Goal: Task Accomplishment & Management: Manage account settings

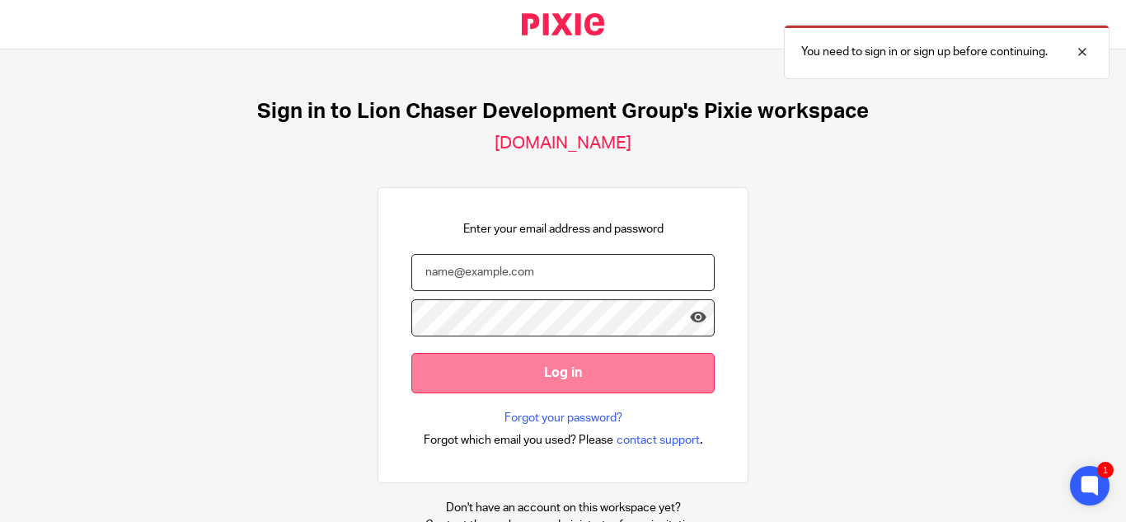
type input "kgeros@lcdevgroup.com"
click at [536, 384] on input "Log in" at bounding box center [562, 373] width 303 height 40
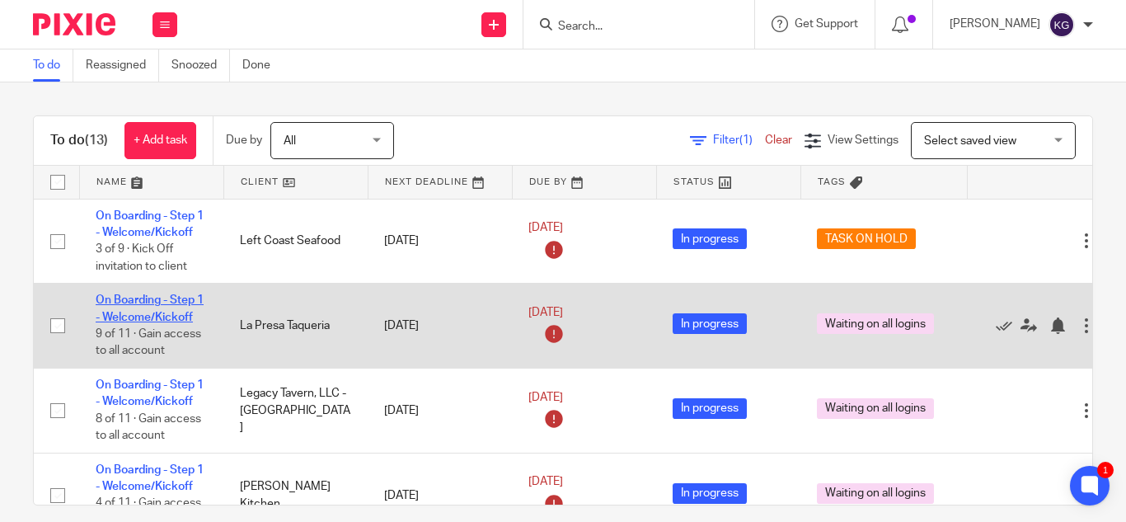
click at [120, 300] on link "On Boarding - Step 1 - Welcome/Kickoff" at bounding box center [150, 308] width 108 height 28
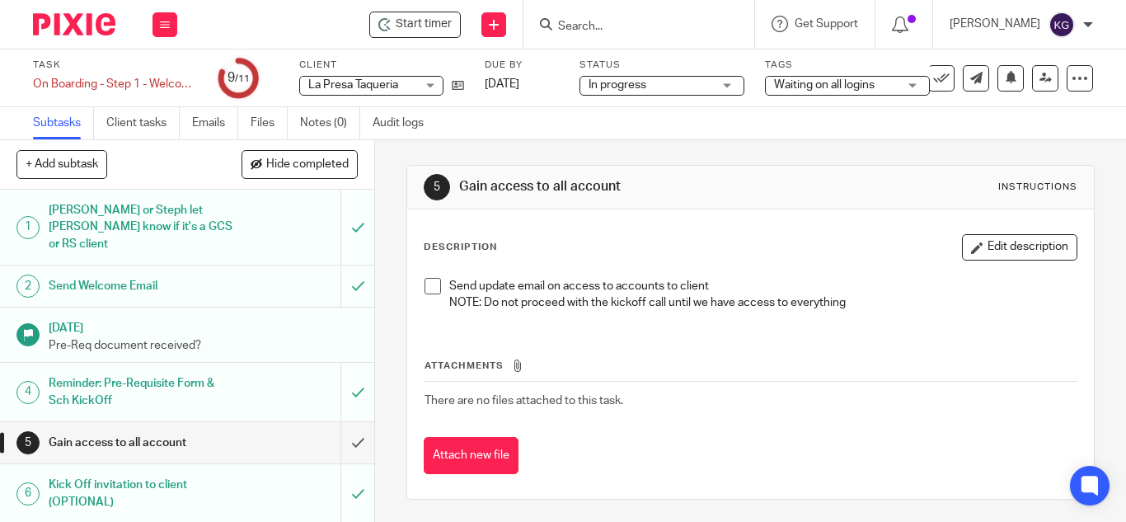
click at [152, 274] on h1 "Send Welcome Email" at bounding box center [141, 286] width 184 height 25
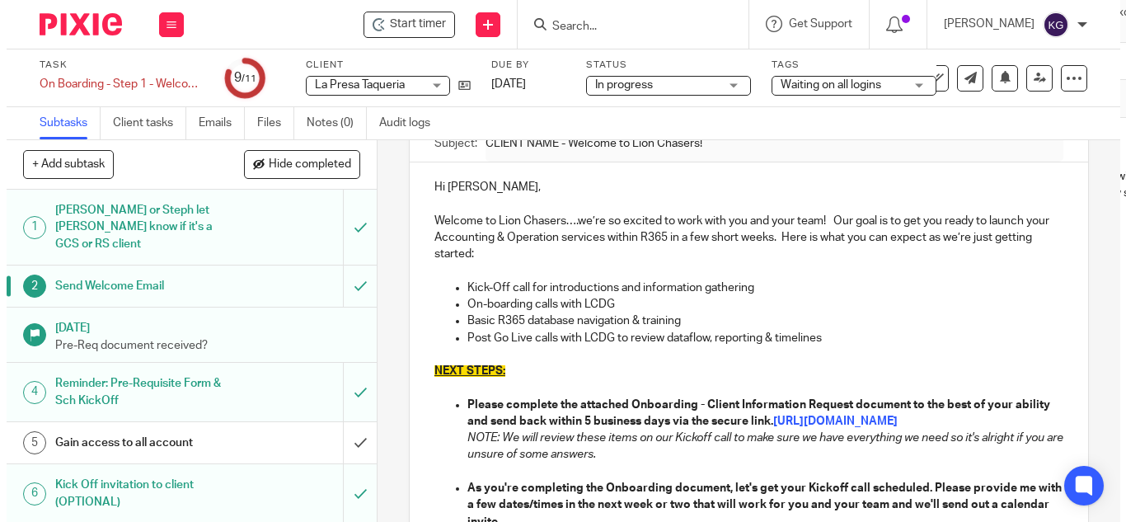
scroll to position [247, 0]
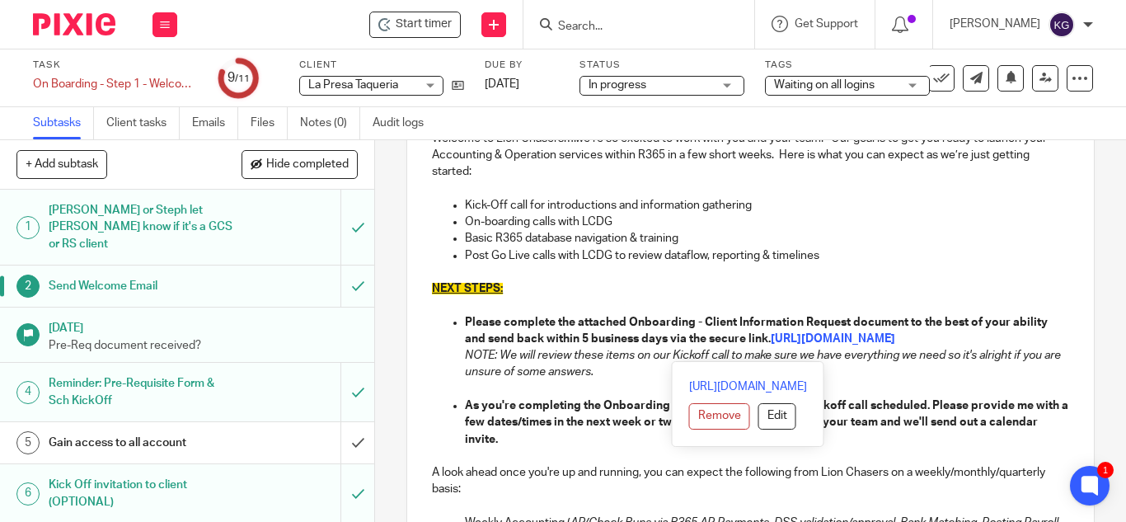
drag, startPoint x: 808, startPoint y: 358, endPoint x: 684, endPoint y: 340, distance: 125.1
click at [684, 340] on p "Please complete the attached Onboarding - Client Information Request document t…" at bounding box center [767, 331] width 604 height 34
copy p "the secure link. https://lion-chasers.usepixie.net/u/48e9b73c5c349abb553e37e2c1…"
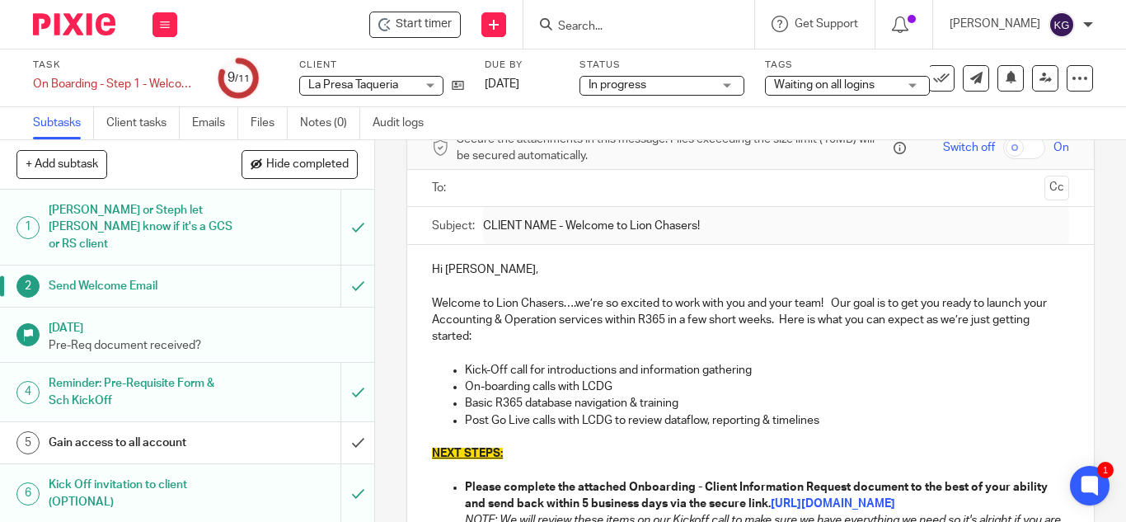
scroll to position [0, 0]
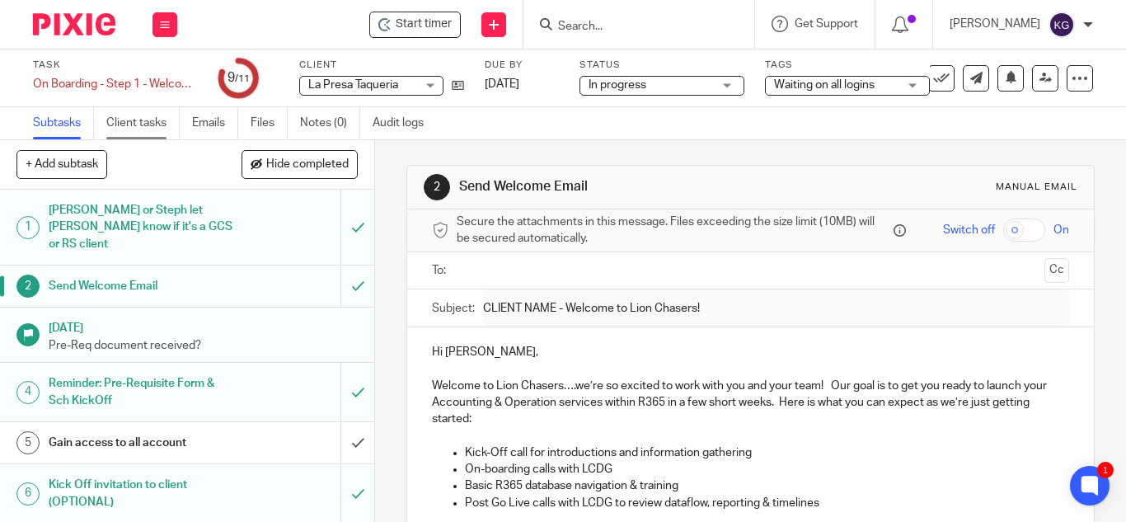
click at [123, 119] on link "Client tasks" at bounding box center [142, 123] width 73 height 32
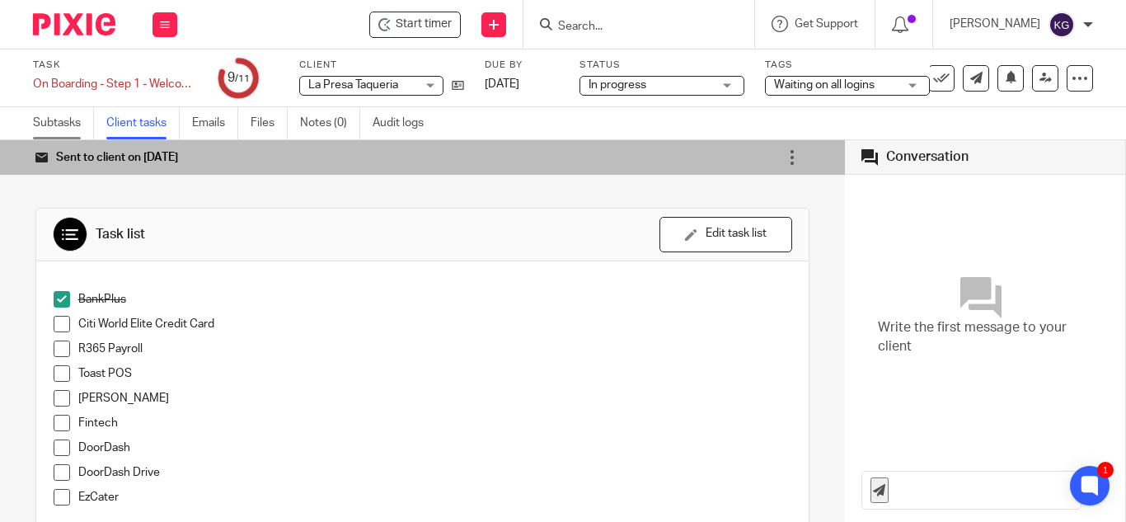
click at [56, 122] on link "Subtasks" at bounding box center [63, 123] width 61 height 32
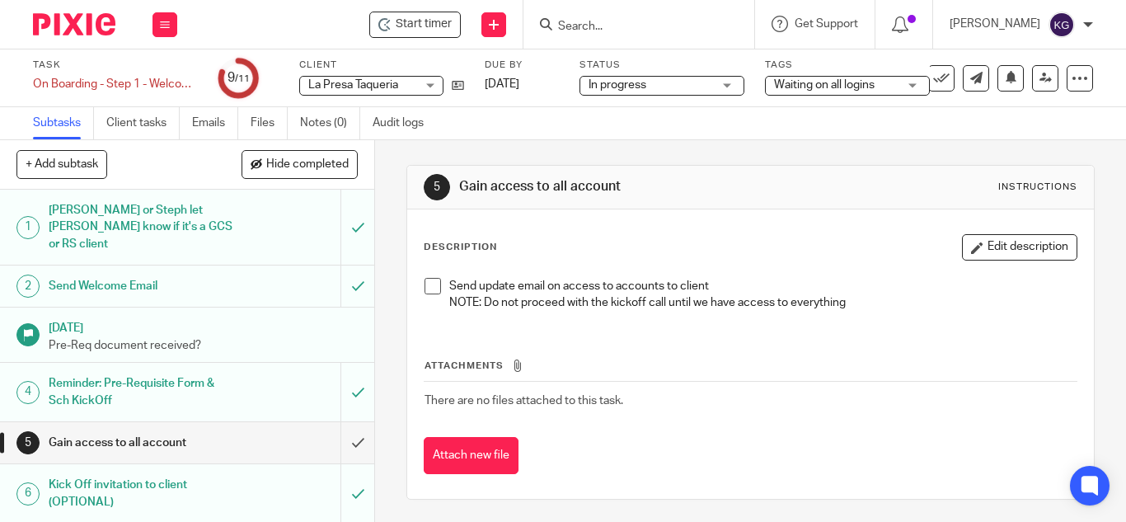
click at [149, 274] on h1 "Send Welcome Email" at bounding box center [141, 286] width 184 height 25
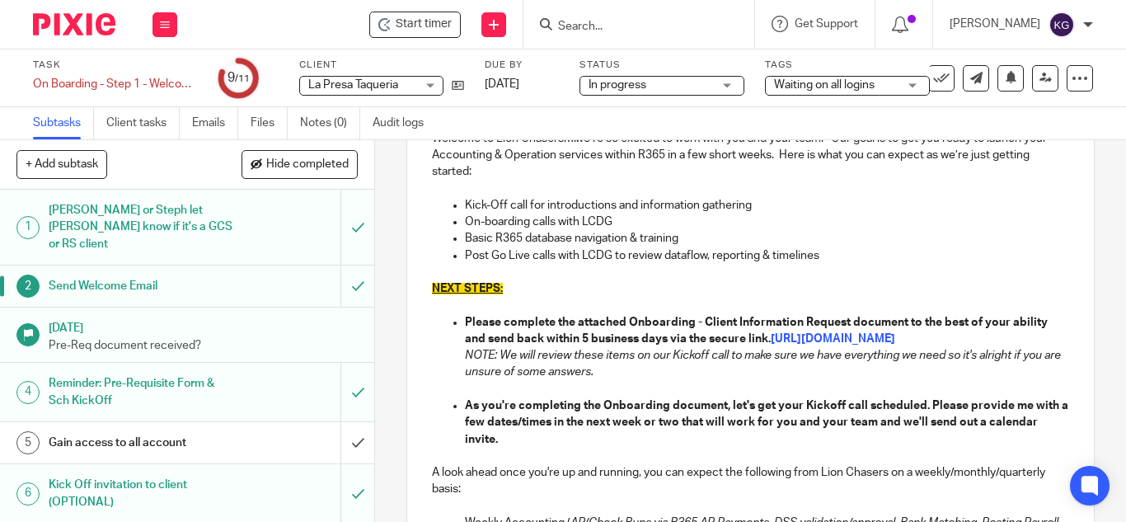
scroll to position [330, 0]
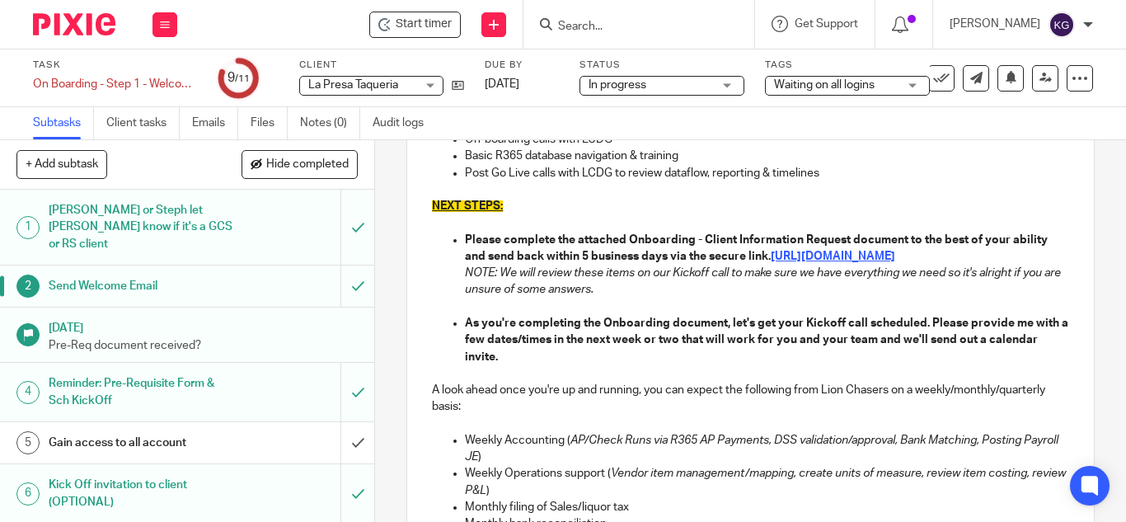
click at [771, 262] on strong "[URL][DOMAIN_NAME]" at bounding box center [833, 257] width 124 height 12
click at [788, 256] on strong "[URL][DOMAIN_NAME]" at bounding box center [833, 257] width 124 height 12
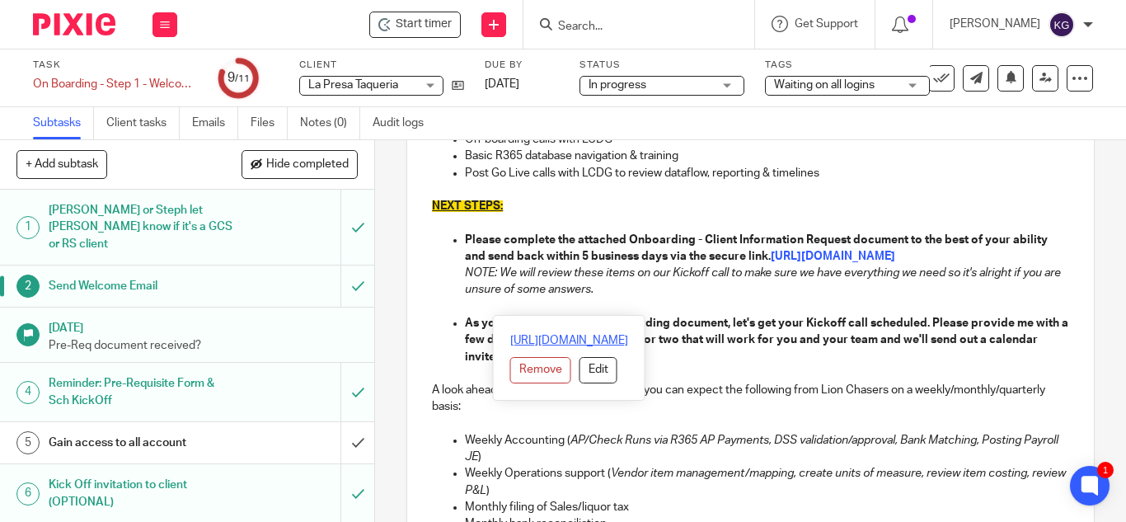
click at [510, 341] on link "[URL][DOMAIN_NAME]" at bounding box center [569, 340] width 118 height 16
click at [457, 83] on icon at bounding box center [458, 85] width 12 height 12
click at [607, 26] on input "Search" at bounding box center [630, 27] width 148 height 15
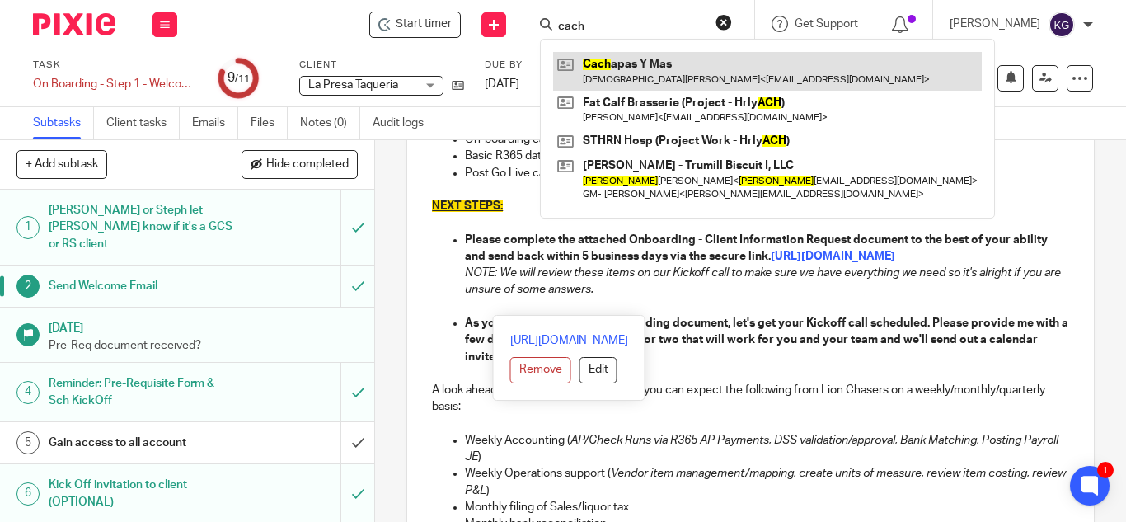
type input "cach"
click at [683, 77] on link at bounding box center [767, 71] width 429 height 38
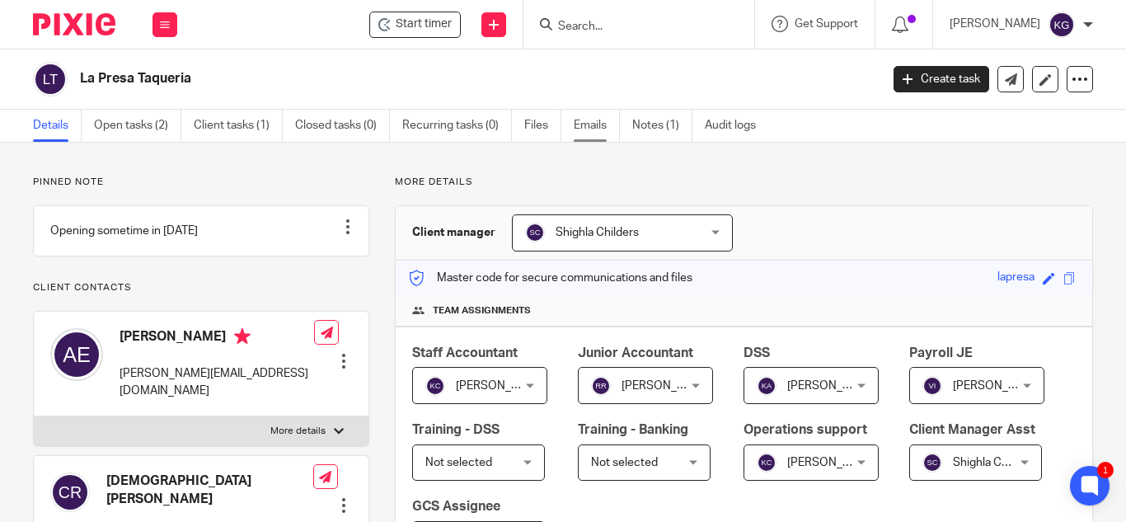
click at [592, 119] on link "Emails" at bounding box center [597, 126] width 46 height 32
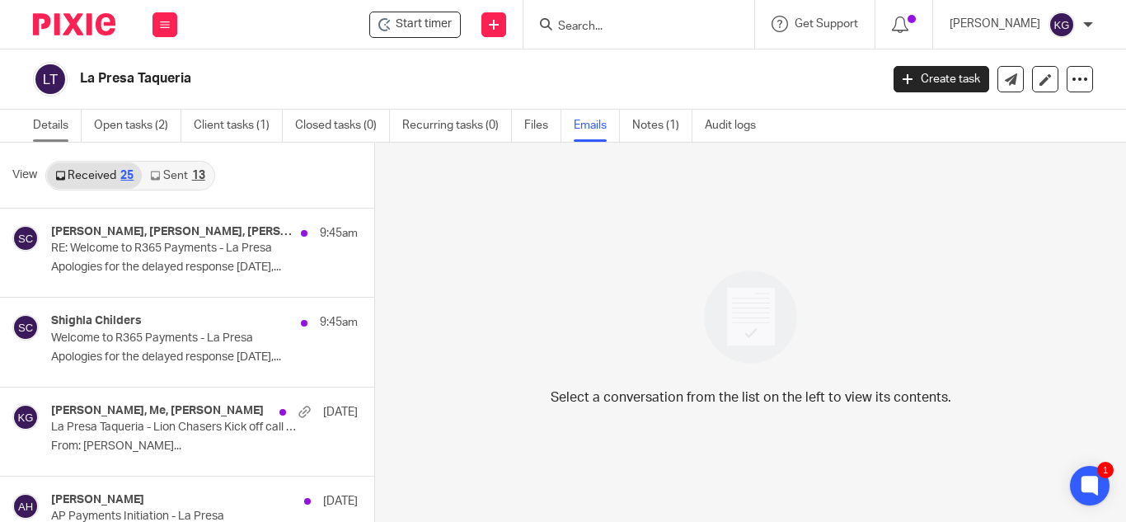
click at [48, 122] on link "Details" at bounding box center [57, 126] width 49 height 32
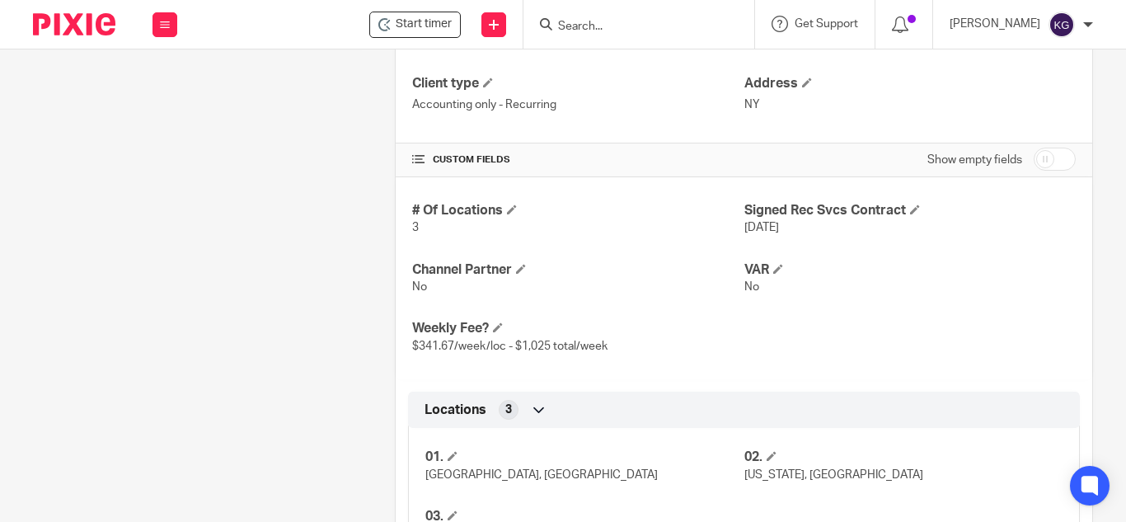
scroll to position [665, 0]
